Goal: Task Accomplishment & Management: Complete application form

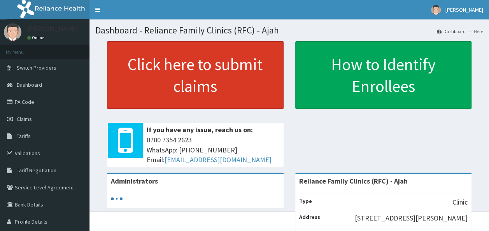
click at [242, 68] on link "Click here to submit claims" at bounding box center [195, 75] width 177 height 68
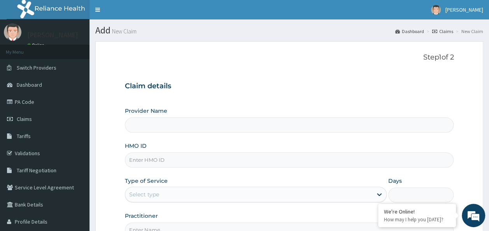
type input "Reliance Family Clinics (RFC) - Ajah"
click at [155, 159] on input "HMO ID" at bounding box center [289, 160] width 329 height 15
paste input "KNL/10332/A"
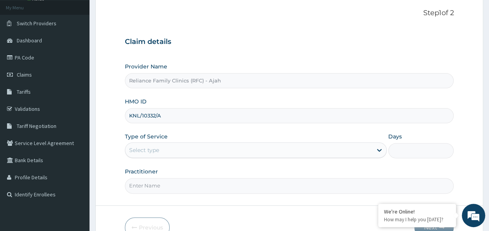
scroll to position [87, 0]
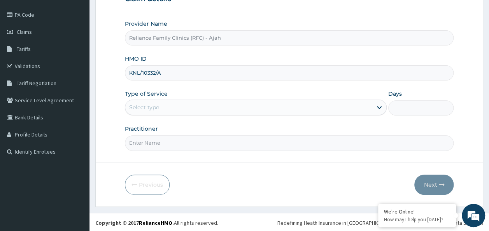
type input "KNL/10332/A"
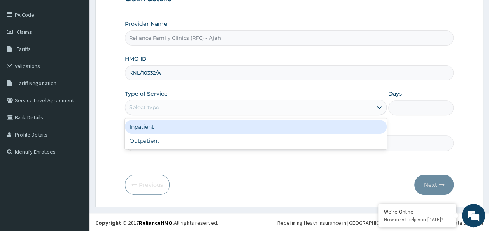
click at [219, 100] on div "Select type" at bounding box center [256, 108] width 262 height 16
click at [224, 144] on div "Outpatient" at bounding box center [256, 141] width 262 height 14
type input "1"
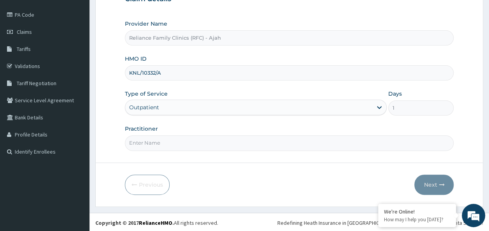
click at [195, 145] on input "Practitioner" at bounding box center [289, 142] width 329 height 15
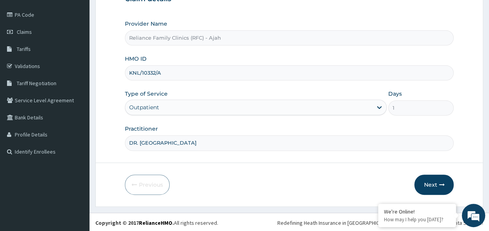
type input "DR. LOCUM"
click at [446, 179] on button "Next" at bounding box center [433, 185] width 39 height 20
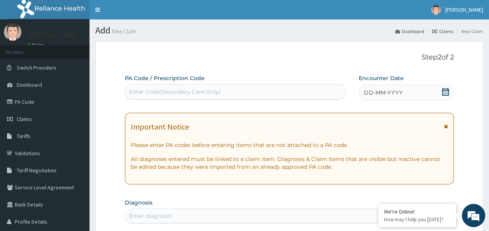
click at [401, 91] on span "DD-MM-YYYY" at bounding box center [383, 93] width 39 height 8
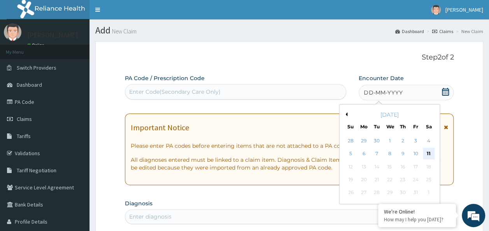
click at [430, 154] on div "11" at bounding box center [429, 154] width 12 height 12
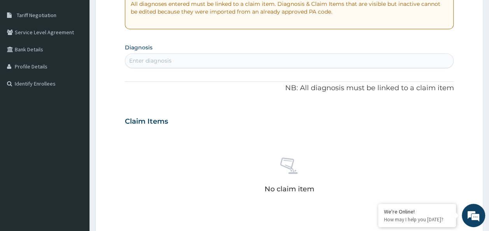
scroll to position [155, 0]
click at [150, 61] on div "Enter diagnosis" at bounding box center [150, 61] width 42 height 8
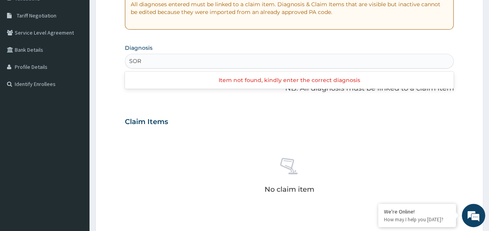
type input "SORE"
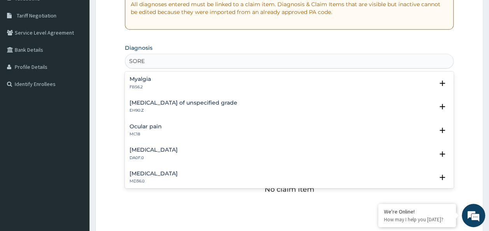
click at [140, 177] on div "Pain in throat MD36.0" at bounding box center [154, 178] width 48 height 14
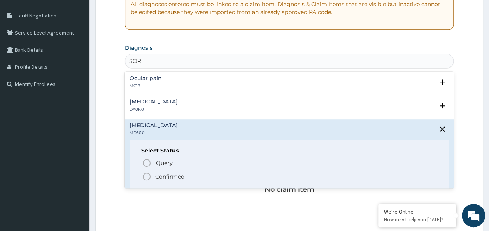
scroll to position [48, 0]
click at [174, 176] on p "Confirmed" at bounding box center [169, 177] width 29 height 8
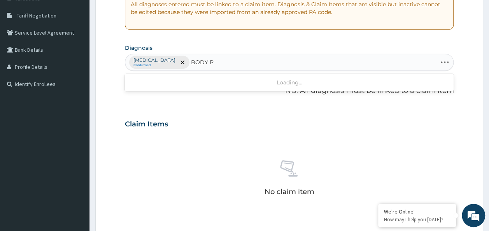
scroll to position [0, 0]
type input "BODY"
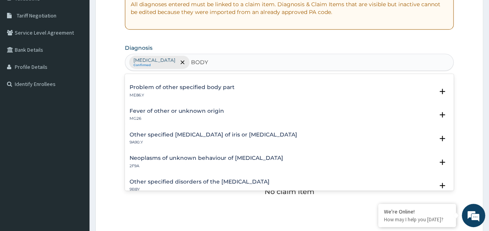
scroll to position [426, 0]
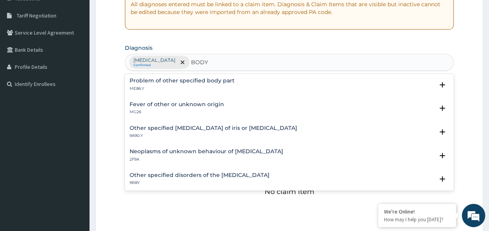
click at [219, 104] on h4 "Fever of other or unknown origin" at bounding box center [177, 105] width 95 height 6
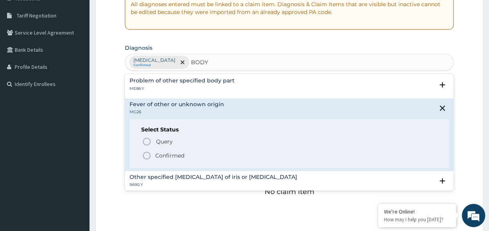
click at [198, 154] on span "Confirmed" at bounding box center [290, 155] width 296 height 9
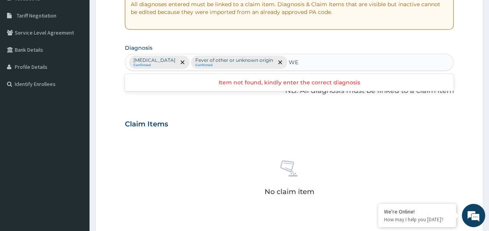
type input "W"
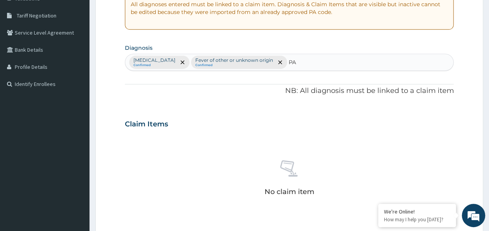
type input "P"
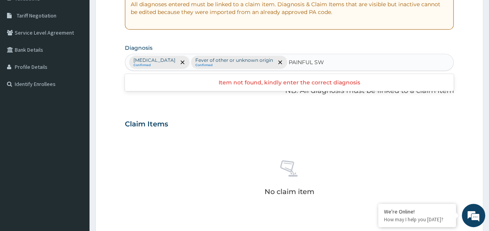
scroll to position [0, 0]
type input "PAINFUL"
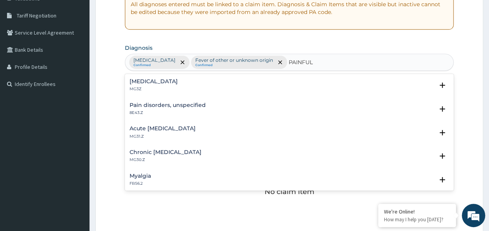
click at [188, 86] on div "Pain, unspecified MG3Z" at bounding box center [290, 86] width 320 height 14
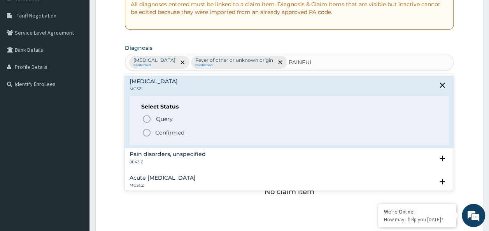
click at [180, 132] on p "Confirmed" at bounding box center [169, 133] width 29 height 8
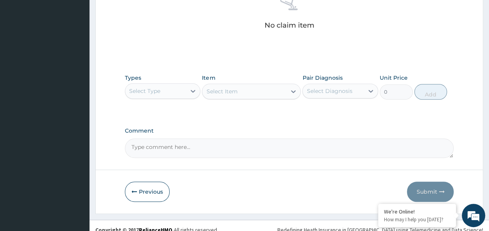
scroll to position [328, 0]
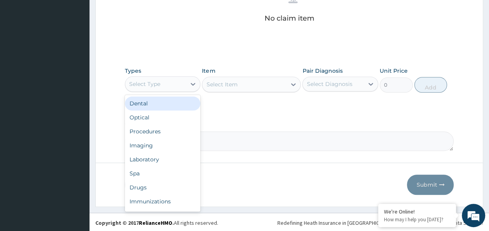
click at [153, 156] on div "Laboratory" at bounding box center [163, 160] width 76 height 14
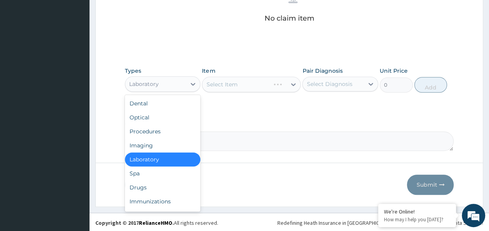
click at [153, 136] on div "Procedures" at bounding box center [163, 132] width 76 height 14
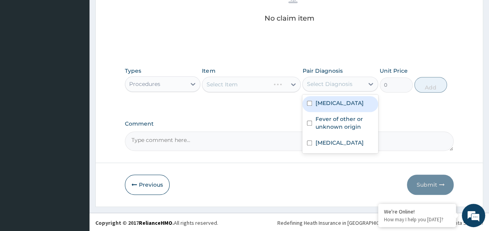
click at [309, 103] on input "checkbox" at bounding box center [309, 103] width 5 height 5
checkbox input "true"
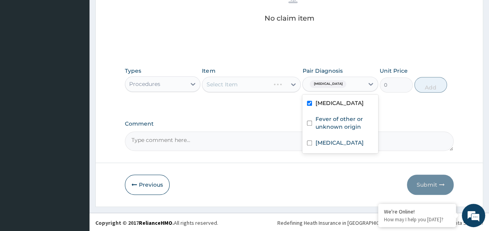
click at [309, 123] on input "checkbox" at bounding box center [309, 123] width 5 height 5
checkbox input "true"
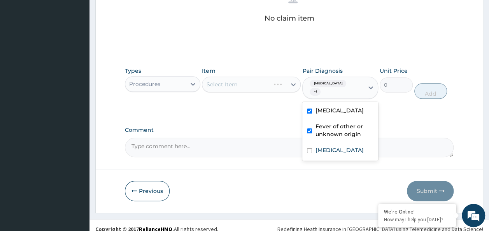
click at [310, 148] on input "checkbox" at bounding box center [309, 150] width 5 height 5
checkbox input "true"
click at [238, 89] on div "Select Item" at bounding box center [251, 85] width 99 height 16
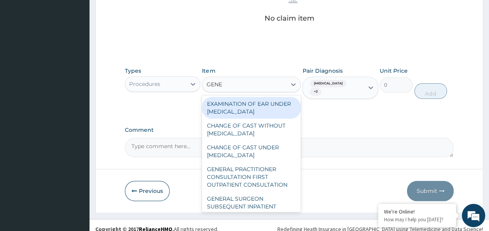
type input "GENER"
click at [265, 183] on div "GENERAL PRACTITIONER CONSULTATION FIRST OUTPATIENT CONSULTATION" at bounding box center [251, 177] width 99 height 30
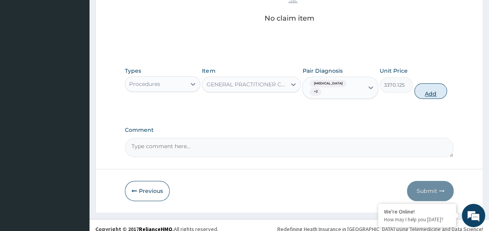
click at [434, 88] on button "Add" at bounding box center [430, 91] width 33 height 16
type input "0"
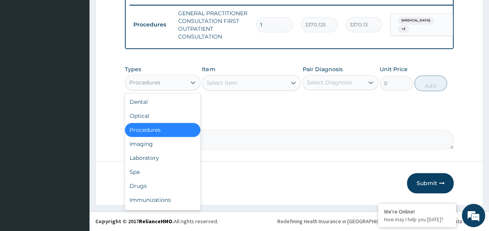
click at [153, 157] on div "Laboratory" at bounding box center [163, 158] width 76 height 14
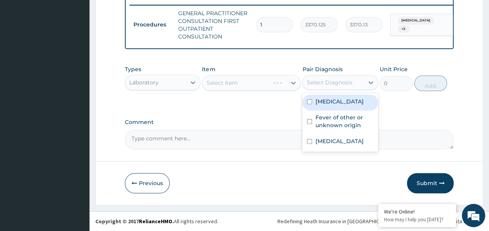
click at [309, 103] on input "checkbox" at bounding box center [309, 101] width 5 height 5
checkbox input "true"
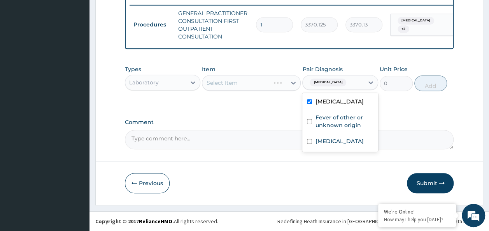
click at [309, 122] on input "checkbox" at bounding box center [309, 121] width 5 height 5
checkbox input "true"
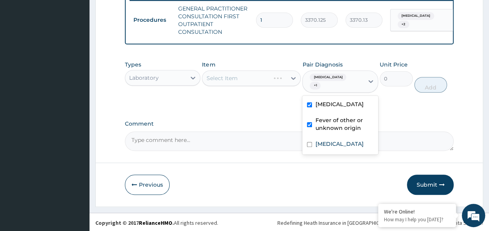
click at [310, 142] on input "checkbox" at bounding box center [309, 144] width 5 height 5
checkbox input "true"
click at [243, 84] on div "Select Item" at bounding box center [251, 78] width 99 height 16
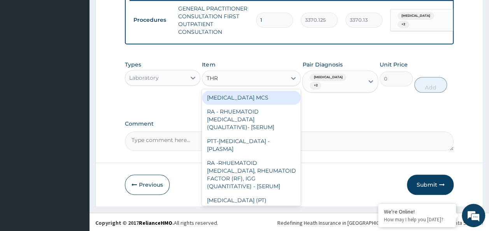
type input "THRO"
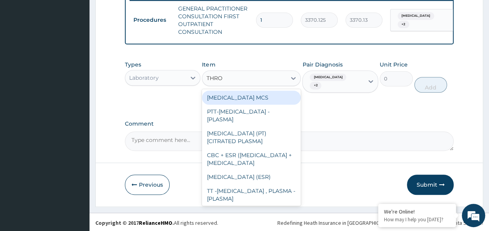
click at [260, 99] on div "THROAT SWAB MCS" at bounding box center [251, 98] width 99 height 14
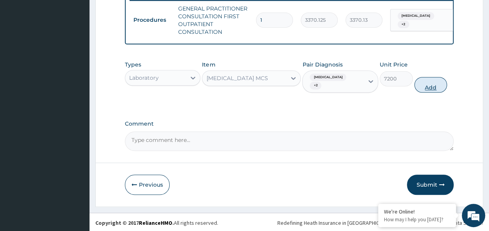
click at [430, 82] on button "Add" at bounding box center [430, 85] width 33 height 16
type input "0"
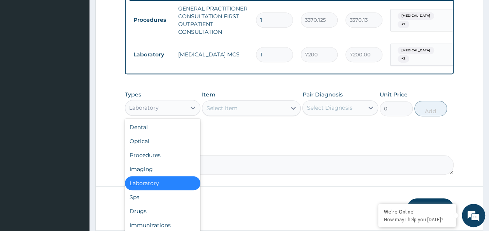
click at [152, 214] on div "Drugs" at bounding box center [163, 211] width 76 height 14
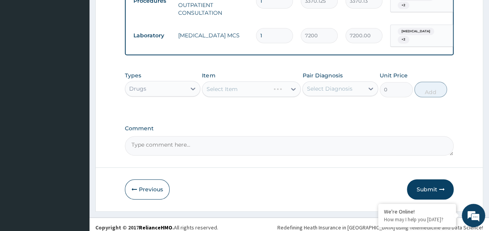
scroll to position [337, 0]
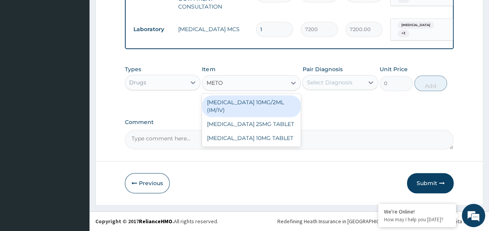
type input "METOC"
click at [268, 131] on div "METOCLOPRAMIDE 10MG TABLET" at bounding box center [251, 124] width 99 height 14
type input "80"
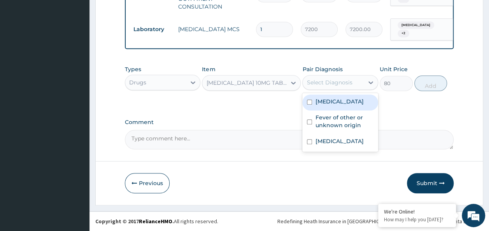
click at [309, 102] on input "checkbox" at bounding box center [309, 102] width 5 height 5
checkbox input "true"
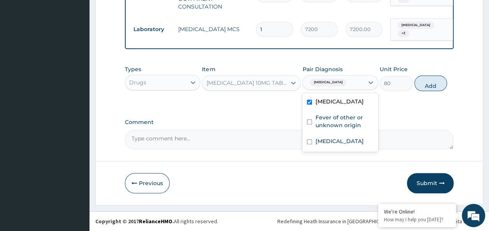
click at [310, 122] on input "checkbox" at bounding box center [309, 121] width 5 height 5
checkbox input "true"
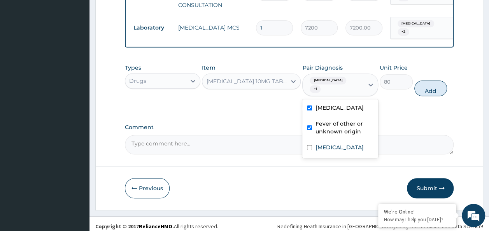
click at [311, 145] on input "checkbox" at bounding box center [309, 147] width 5 height 5
checkbox input "true"
click at [444, 81] on button "Add" at bounding box center [430, 89] width 33 height 16
type input "0"
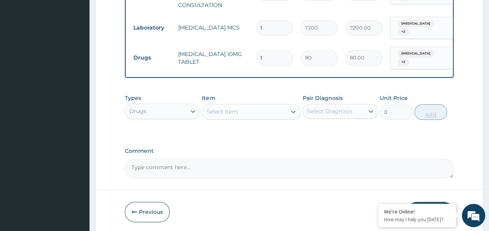
type input "10"
type input "800.00"
type input "10"
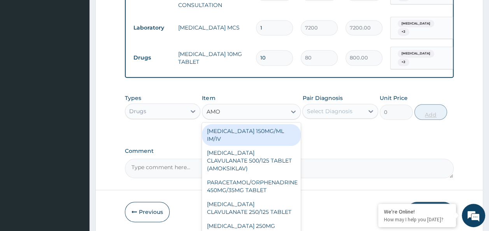
type input "AMOX"
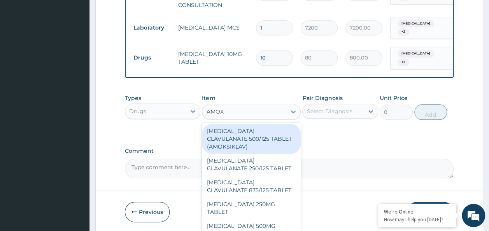
click at [268, 137] on div "AMOXICILLIN CLAVULANATE 500/125 TABLET (AMOKSIKLAV)" at bounding box center [251, 139] width 99 height 30
type input "756"
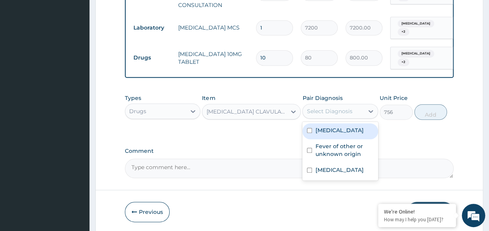
click at [309, 129] on input "checkbox" at bounding box center [309, 130] width 5 height 5
checkbox input "true"
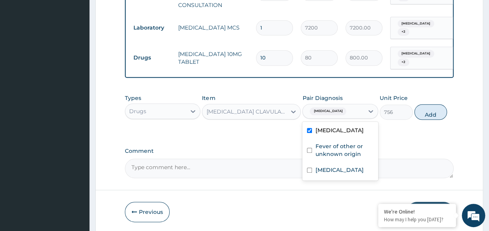
click at [311, 149] on input "checkbox" at bounding box center [309, 150] width 5 height 5
checkbox input "true"
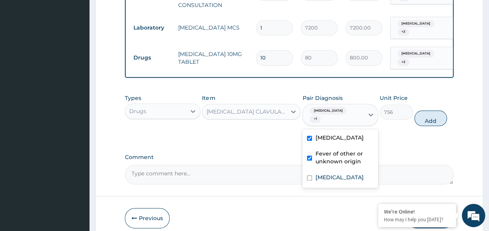
click at [311, 175] on input "checkbox" at bounding box center [309, 177] width 5 height 5
checkbox input "true"
click at [438, 110] on button "Add" at bounding box center [430, 118] width 33 height 16
type input "0"
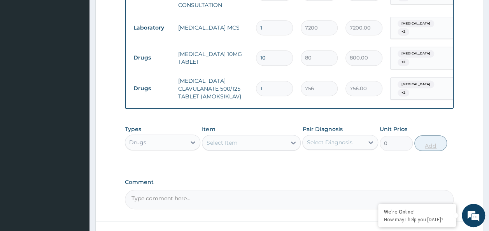
type input "14"
type input "10584.00"
type input "14"
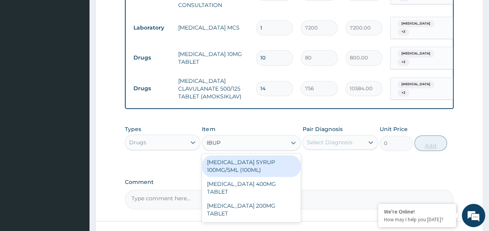
type input "IBUPR"
click at [276, 199] on div "IBUPROFEN 200MG TABLET" at bounding box center [251, 210] width 99 height 22
type input "149.5"
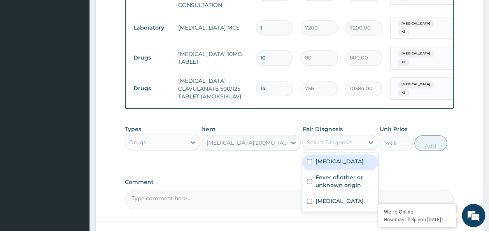
click at [310, 161] on input "checkbox" at bounding box center [309, 161] width 5 height 5
checkbox input "true"
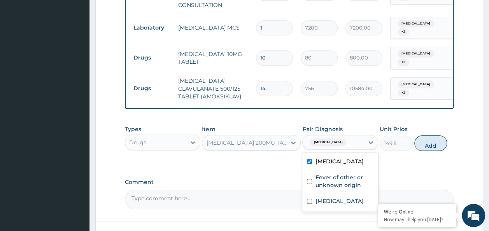
click at [310, 181] on input "checkbox" at bounding box center [309, 181] width 5 height 5
checkbox input "true"
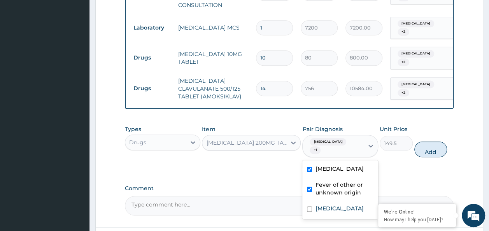
click at [310, 207] on input "checkbox" at bounding box center [309, 209] width 5 height 5
checkbox input "true"
click at [437, 142] on button "Add" at bounding box center [430, 150] width 33 height 16
type input "0"
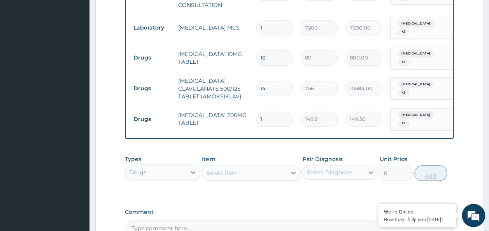
type input "14"
type input "2093.00"
type input "14"
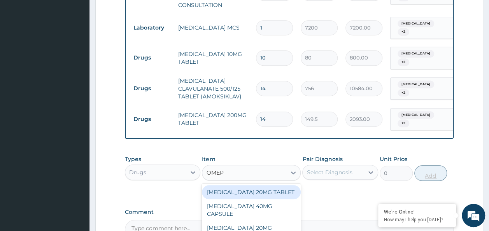
type input "OMEPR"
click at [277, 221] on div "OMEPRAZOLE 20MG CAPSULE" at bounding box center [251, 232] width 99 height 22
type input "100"
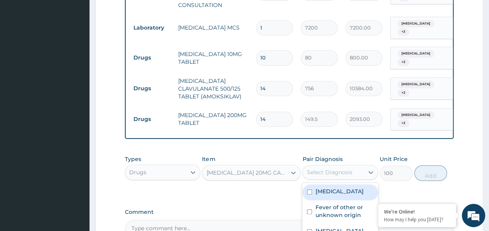
click at [309, 189] on input "checkbox" at bounding box center [309, 191] width 5 height 5
checkbox input "true"
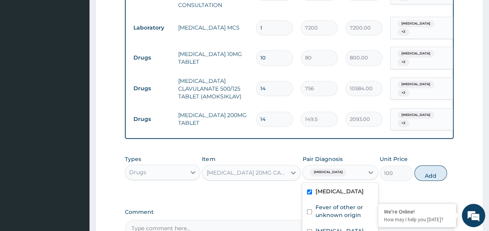
click at [309, 209] on input "checkbox" at bounding box center [309, 211] width 5 height 5
checkbox input "true"
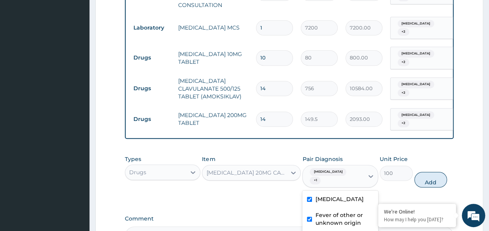
checkbox input "true"
click at [445, 172] on button "Add" at bounding box center [430, 180] width 33 height 16
type input "0"
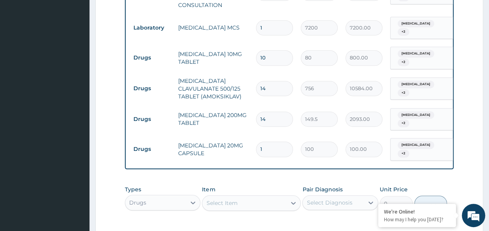
type input "14"
type input "1400.00"
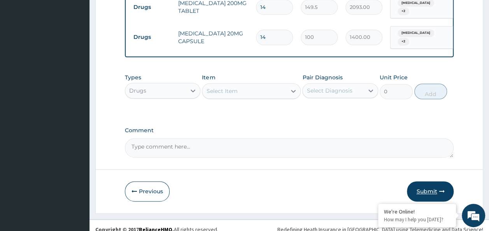
click at [433, 183] on button "Submit" at bounding box center [430, 191] width 47 height 20
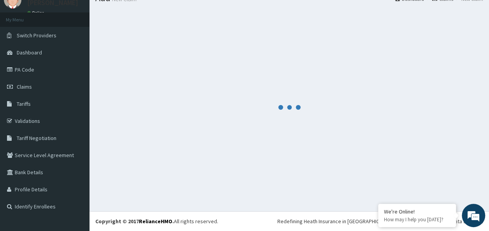
scroll to position [32, 0]
